Goal: Information Seeking & Learning: Learn about a topic

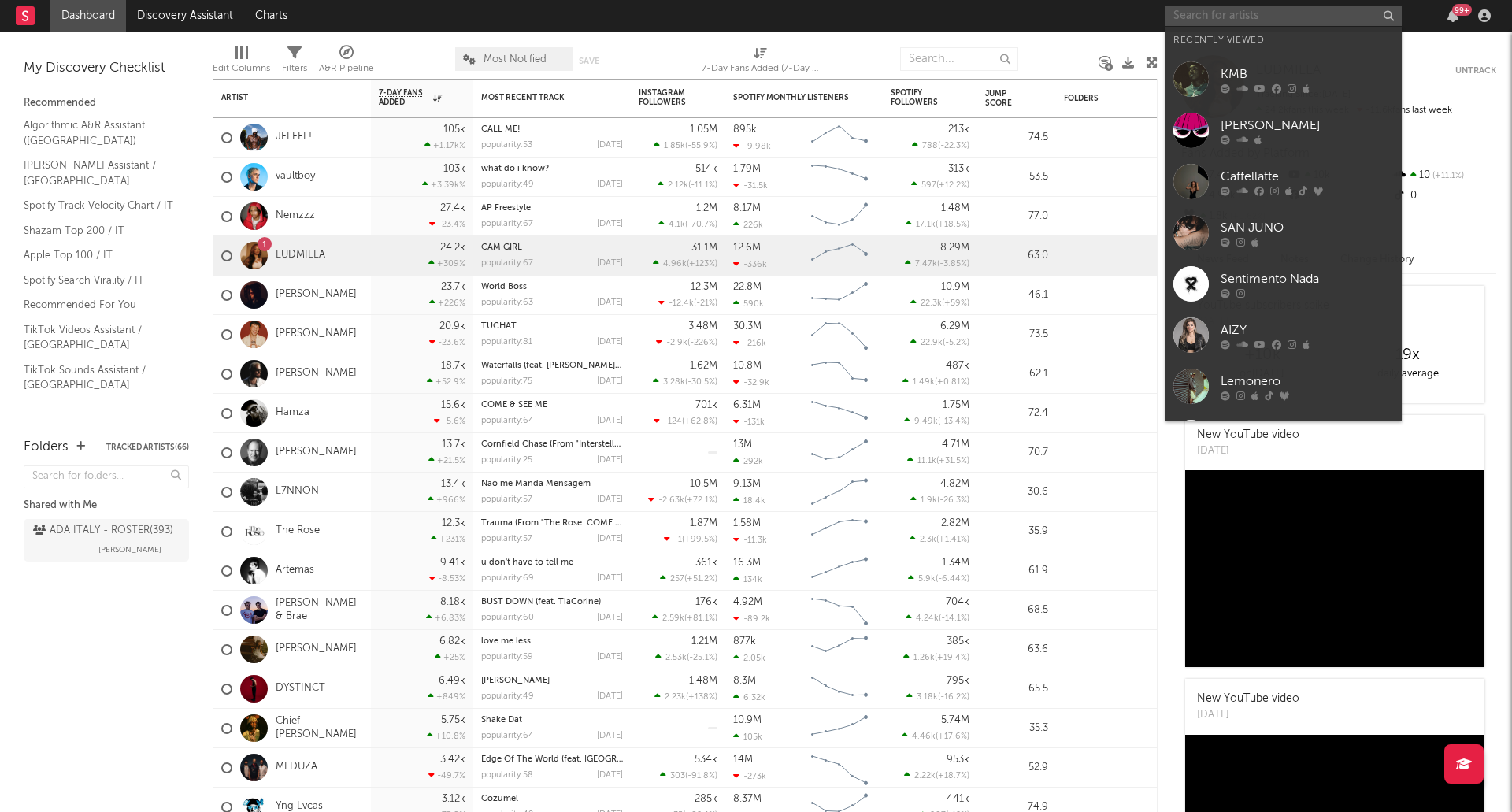
click at [1221, 18] on input "text" at bounding box center [1283, 16] width 236 height 20
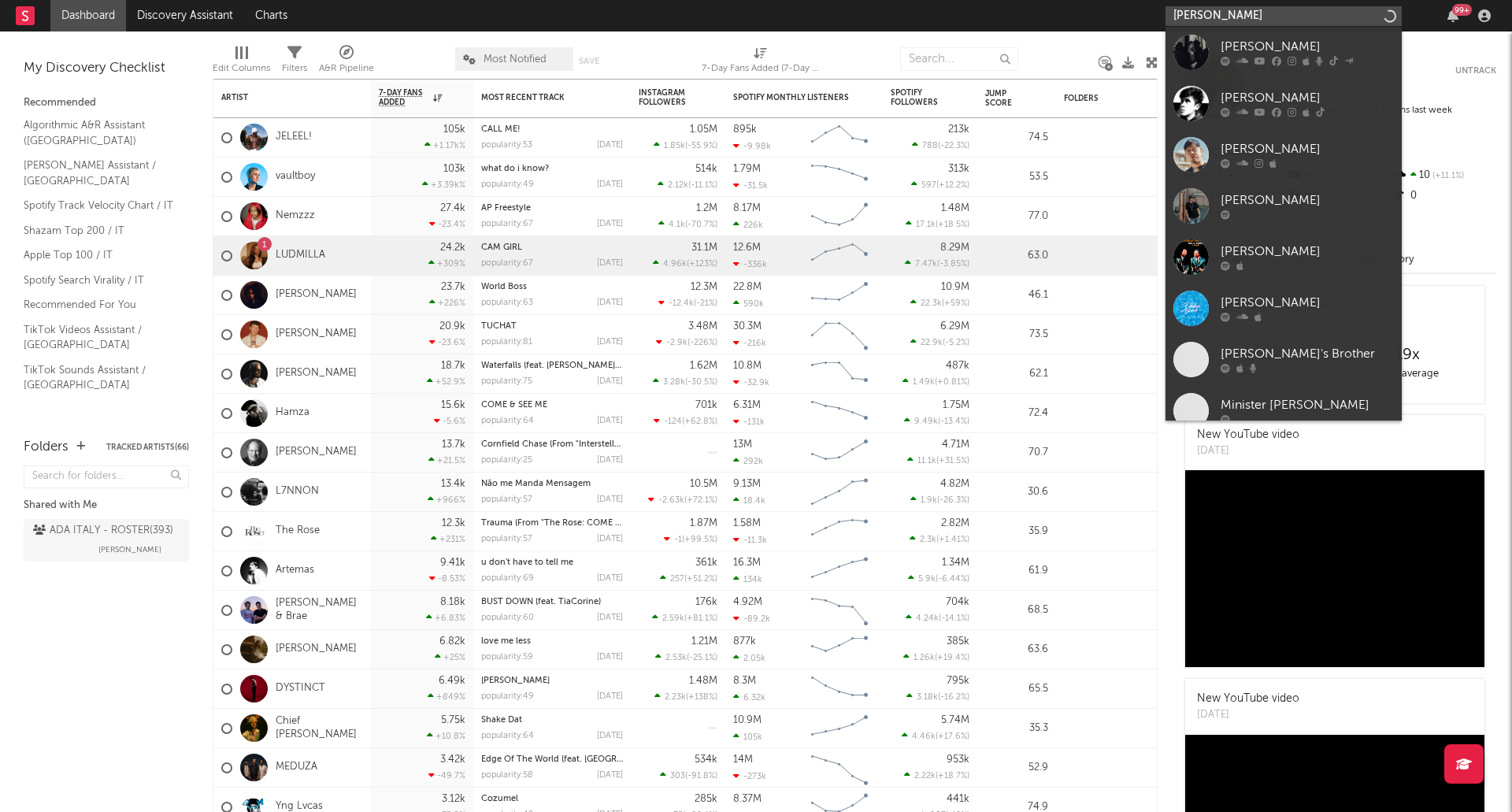
type input "[PERSON_NAME]"
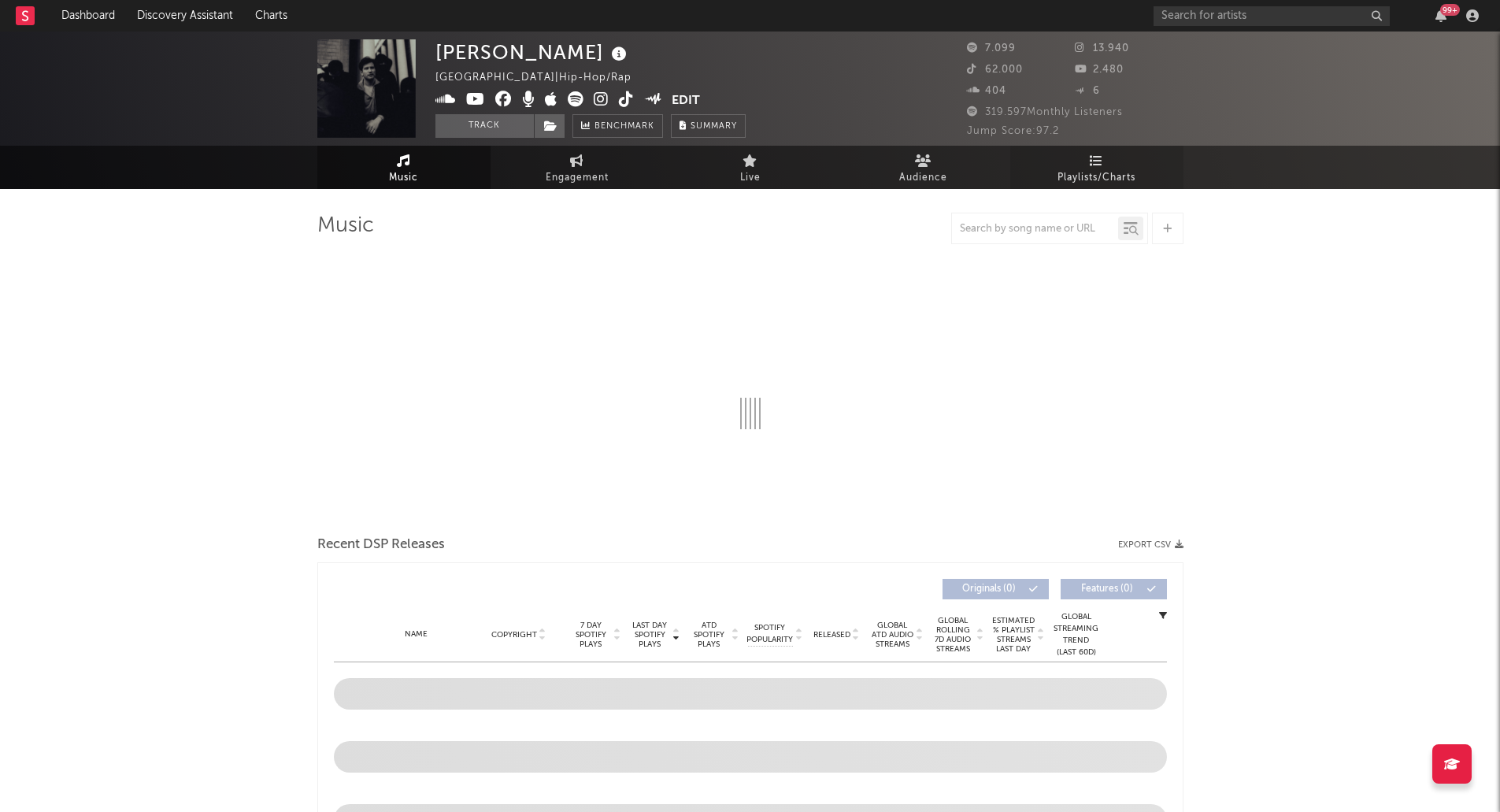
click at [1097, 162] on icon at bounding box center [1097, 161] width 14 height 13
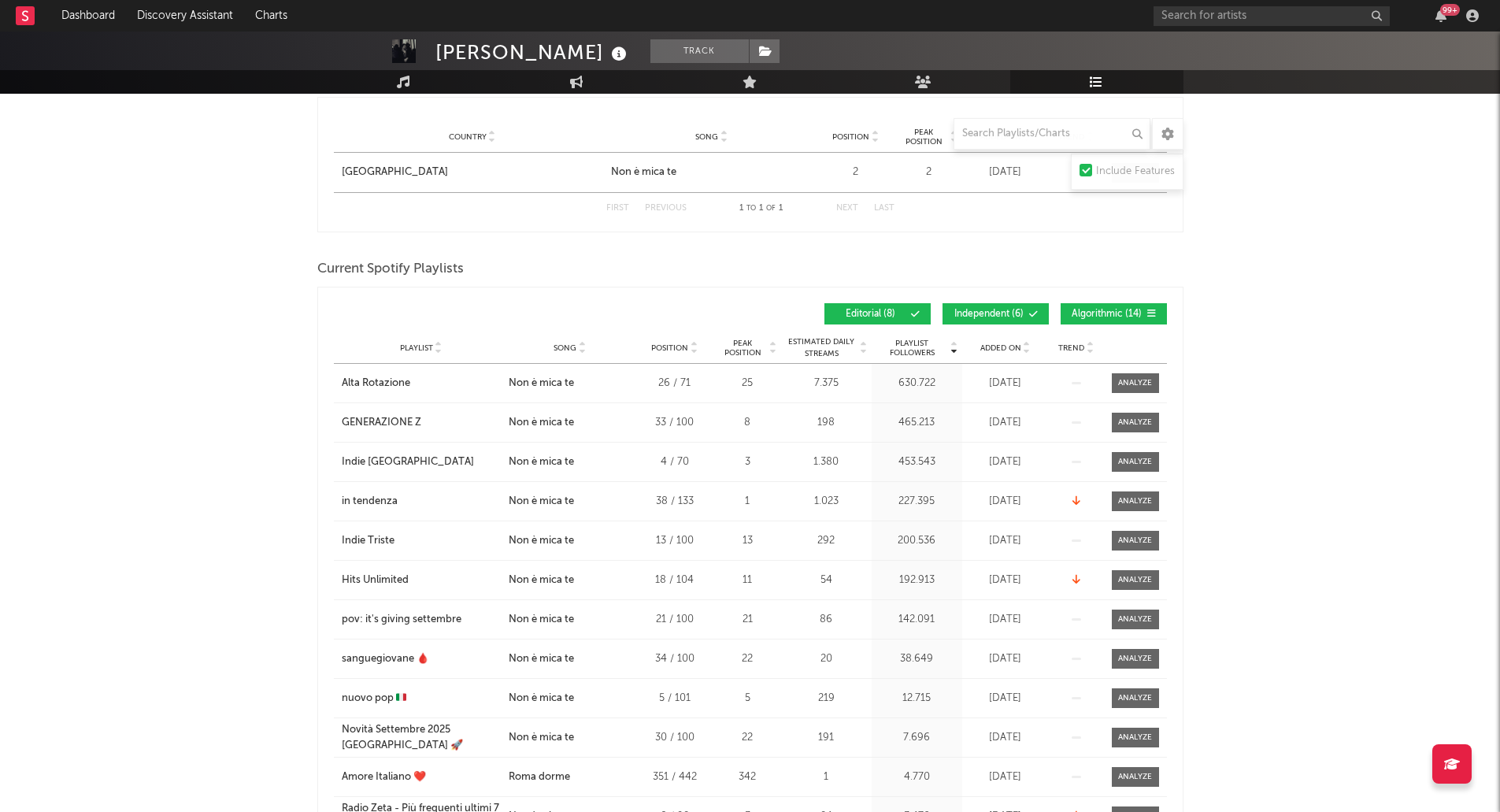
scroll to position [515, 0]
click at [876, 310] on span "Editorial ( 8 )" at bounding box center [871, 314] width 72 height 9
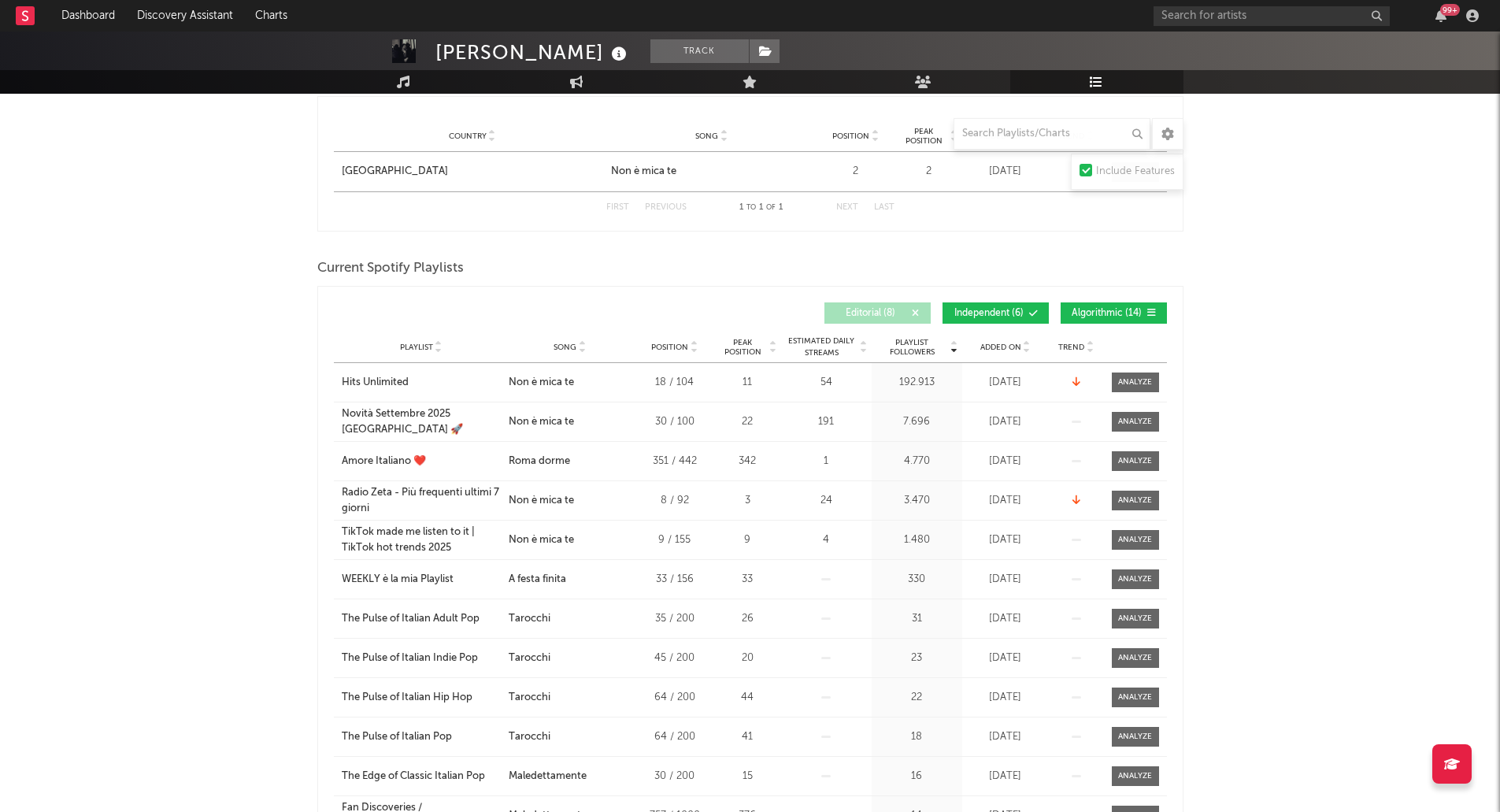
click at [1087, 304] on button "Algorithmic ( 14 )" at bounding box center [1114, 313] width 106 height 21
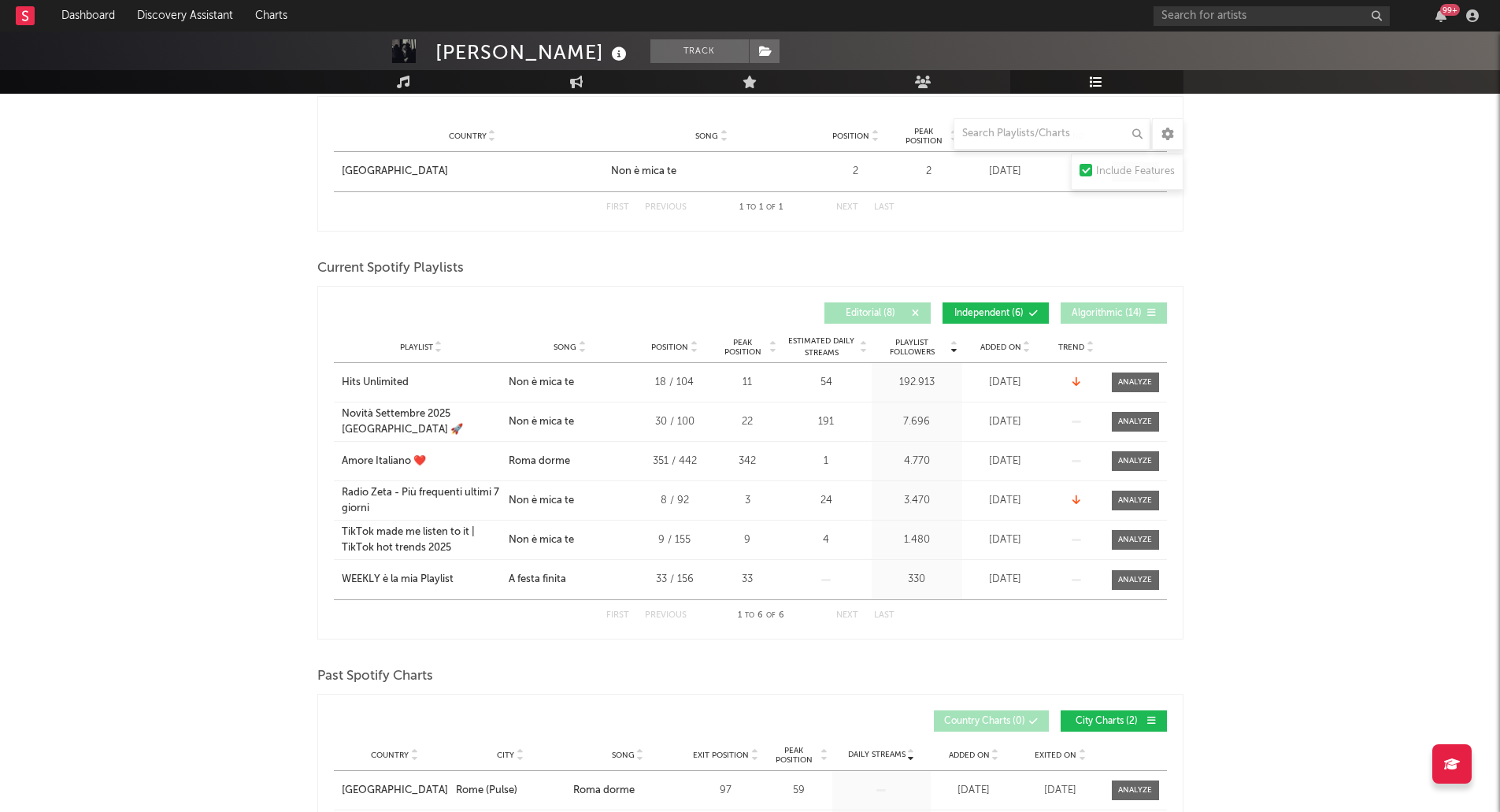
click at [1012, 304] on button "Independent ( 6 )" at bounding box center [996, 313] width 106 height 21
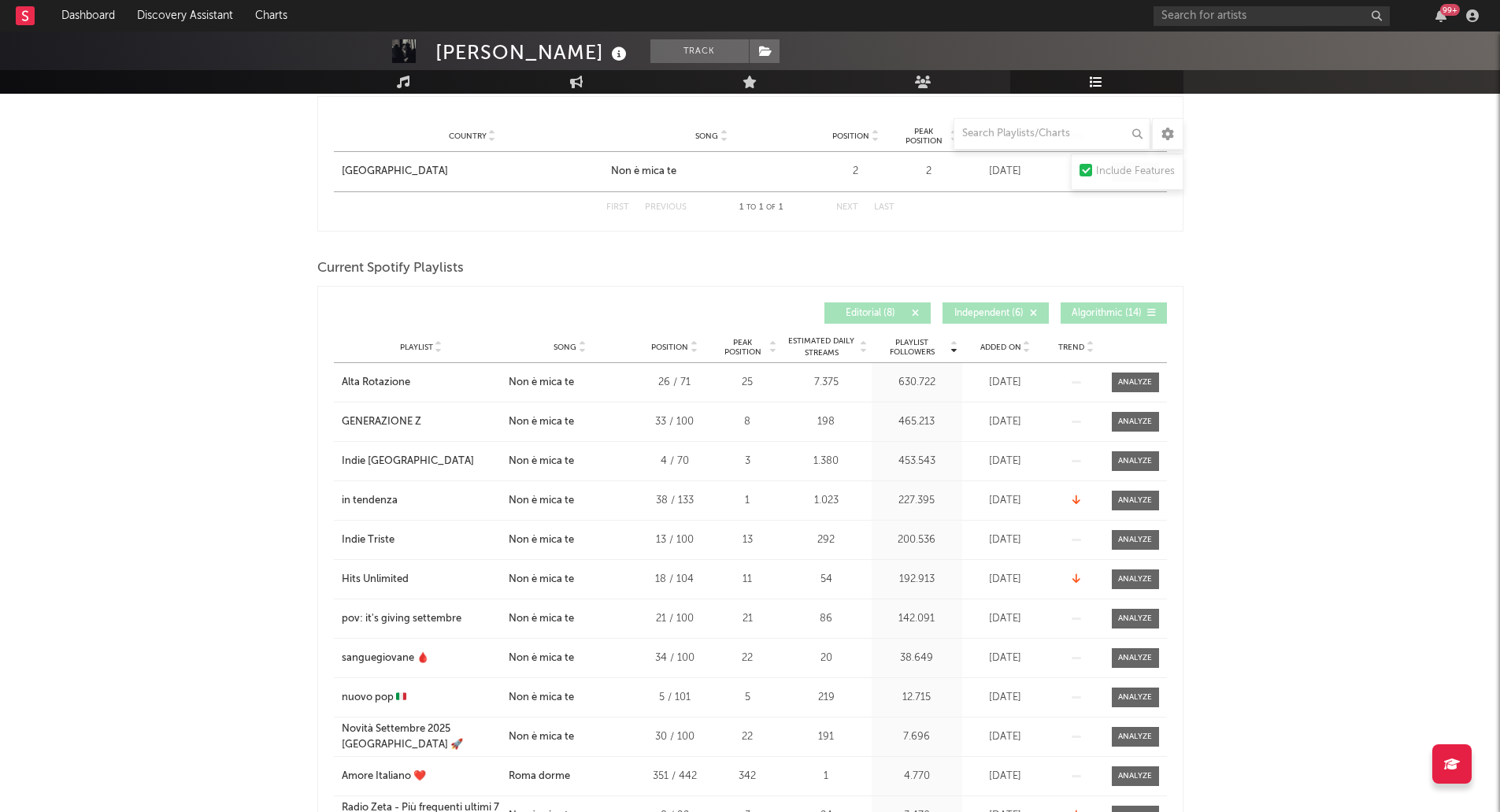
click at [1128, 297] on div "Playlist Followers Playlist Song Position Peak Position Playlist Followers Adde…" at bounding box center [750, 313] width 833 height 37
click at [1122, 301] on div "Playlist Followers Playlist Song Position Peak Position Playlist Followers Adde…" at bounding box center [750, 313] width 833 height 37
click at [1116, 309] on span "Algorithmic ( 14 )" at bounding box center [1107, 314] width 72 height 9
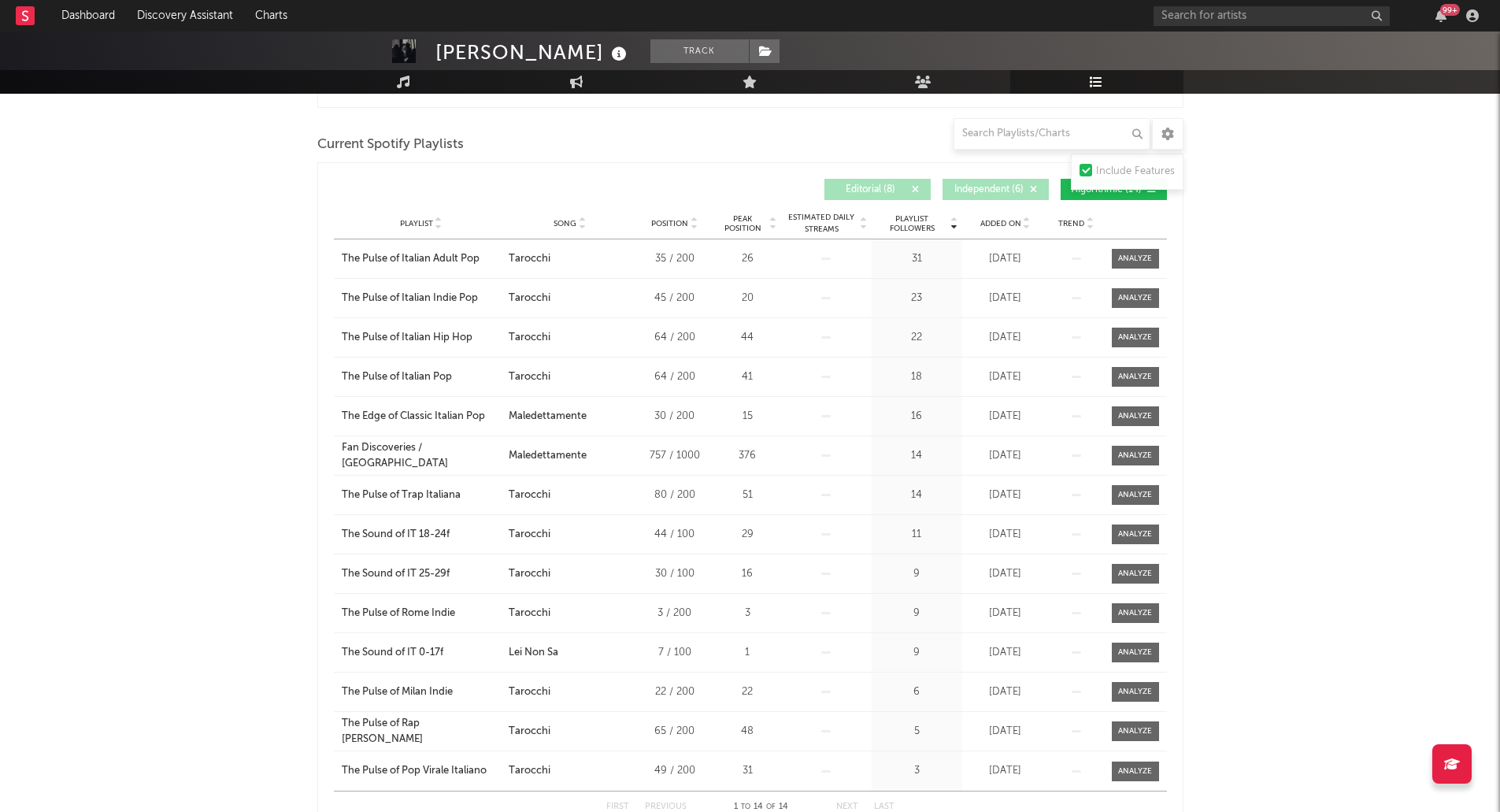
scroll to position [637, 0]
click at [1090, 196] on button "Algorithmic ( 14 )" at bounding box center [1114, 189] width 106 height 21
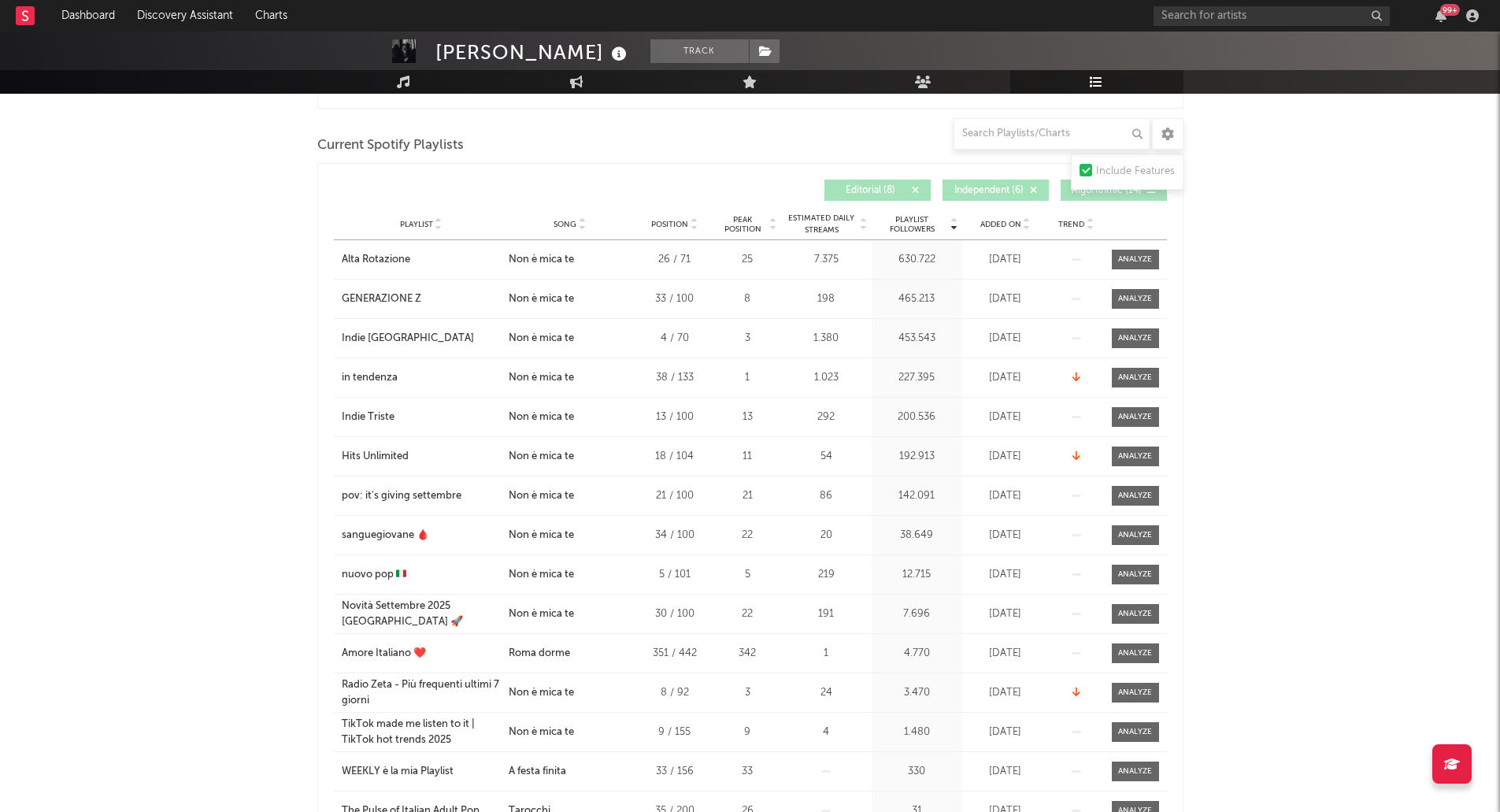
click at [864, 196] on button "Editorial ( 8 )" at bounding box center [878, 189] width 106 height 21
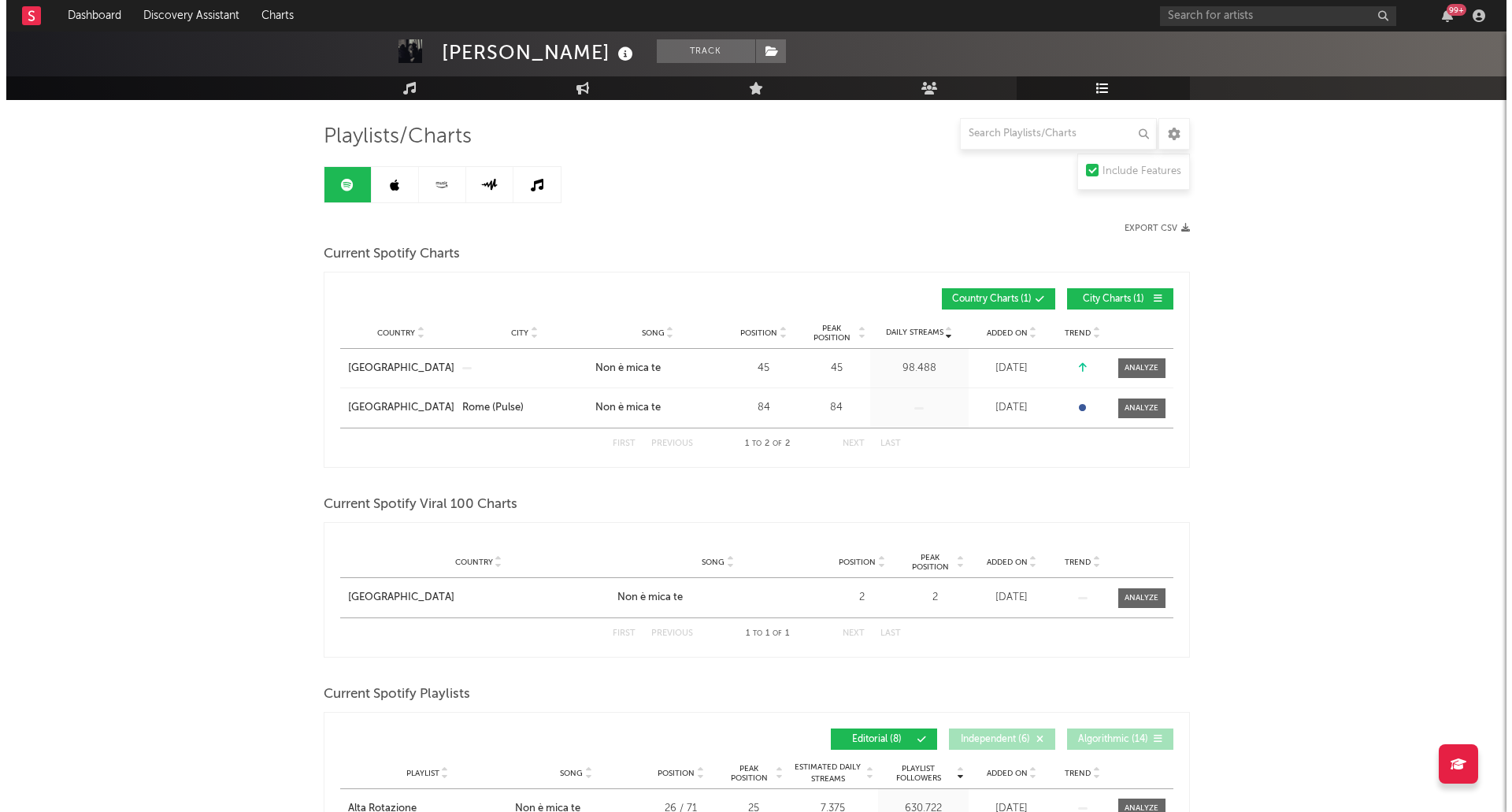
scroll to position [0, 0]
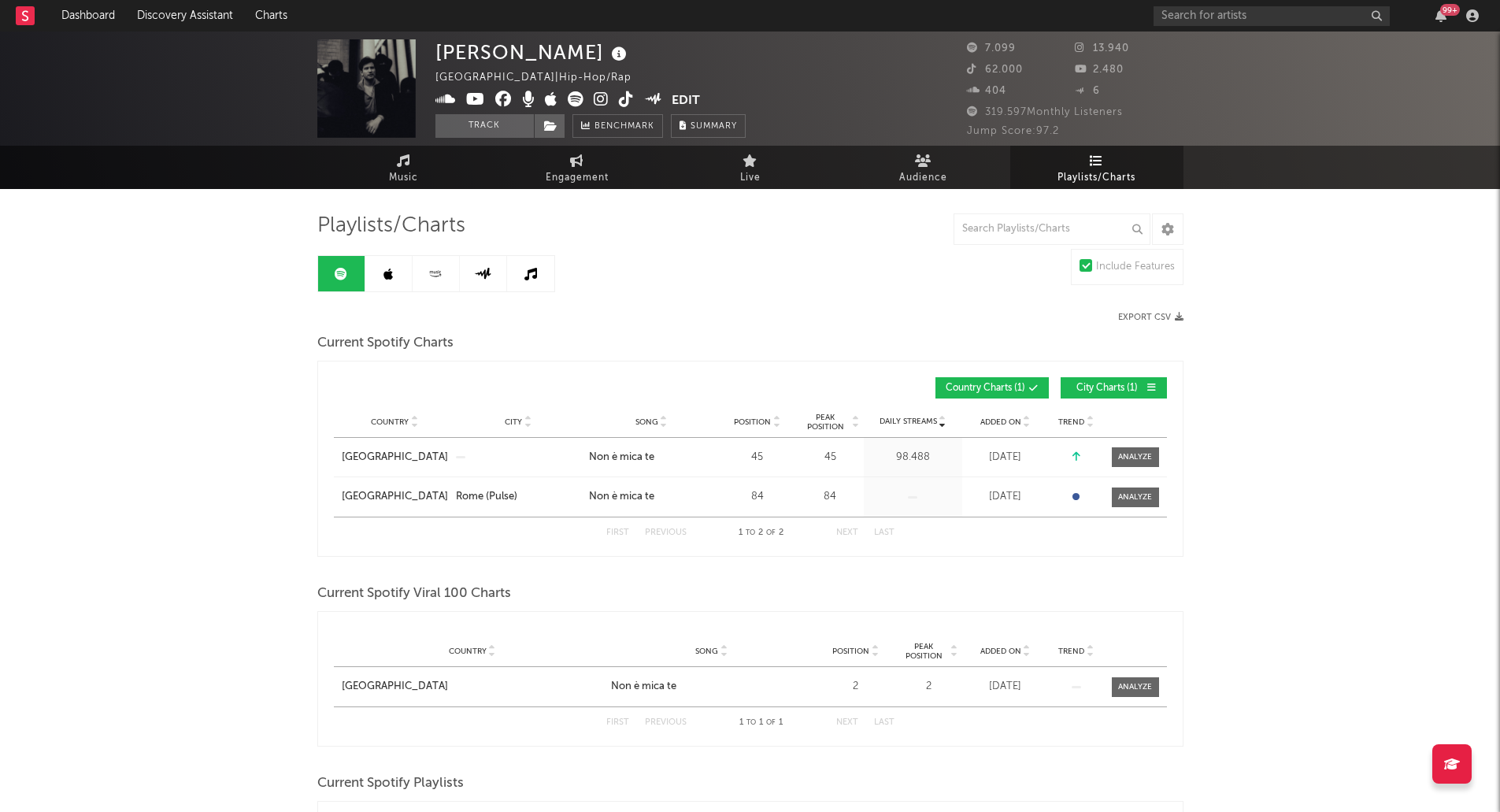
click at [395, 283] on link at bounding box center [390, 273] width 48 height 36
